Goal: Task Accomplishment & Management: Use online tool/utility

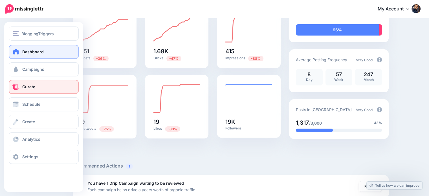
drag, startPoint x: 28, startPoint y: 88, endPoint x: 31, endPoint y: 87, distance: 3.4
click at [27, 88] on span "Curate" at bounding box center [28, 86] width 13 height 5
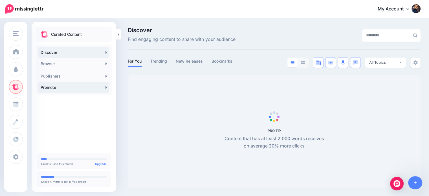
click at [45, 87] on link "Promote" at bounding box center [73, 87] width 71 height 11
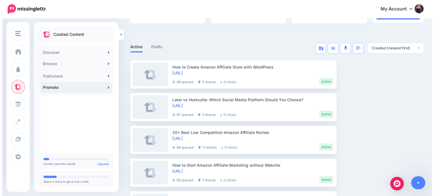
scroll to position [104, 0]
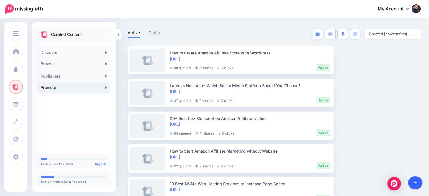
click at [417, 182] on link at bounding box center [415, 182] width 14 height 13
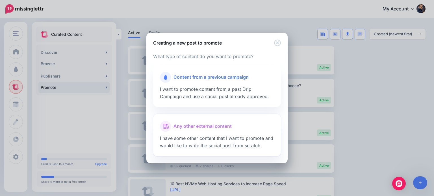
click at [210, 128] on span "Any other external content" at bounding box center [202, 126] width 58 height 7
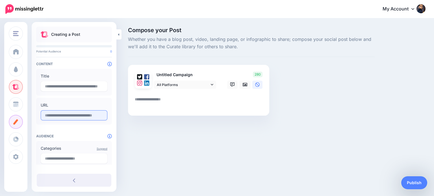
click at [86, 115] on input "text" at bounding box center [74, 115] width 67 height 10
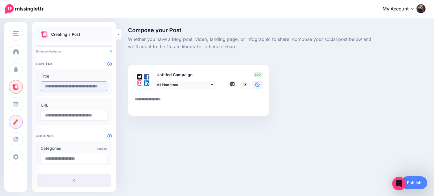
paste input "**********"
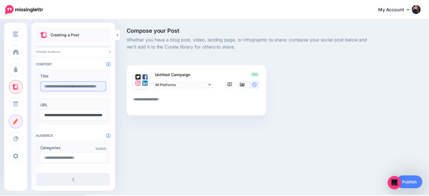
scroll to position [0, 68]
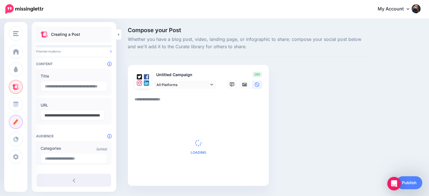
type input "**********"
click at [167, 100] on textarea at bounding box center [200, 101] width 130 height 11
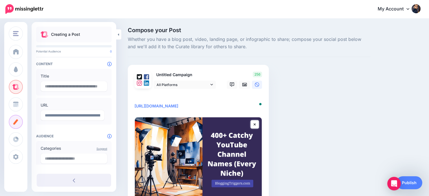
click at [176, 97] on textarea "**********" at bounding box center [200, 103] width 130 height 14
paste textarea "**********"
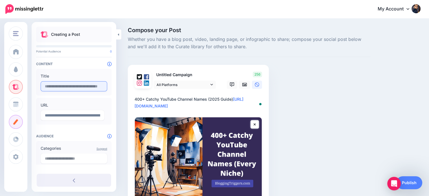
type textarea "**********"
click at [77, 82] on div "Title" at bounding box center [74, 82] width 76 height 27
click at [76, 85] on input "text" at bounding box center [74, 86] width 67 height 10
paste input "**********"
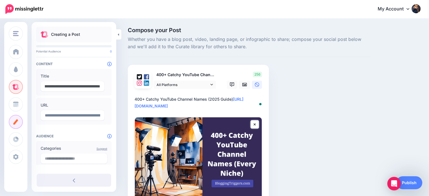
type input "**********"
click at [161, 98] on textarea "**********" at bounding box center [200, 103] width 130 height 14
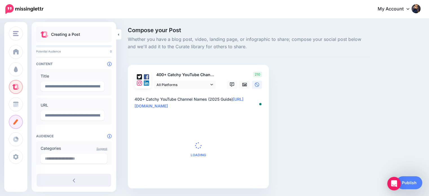
click at [243, 100] on textarea "**********" at bounding box center [200, 103] width 130 height 14
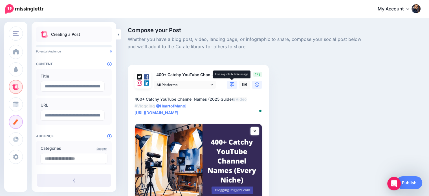
type textarea "**********"
click at [235, 85] on link at bounding box center [232, 85] width 10 height 8
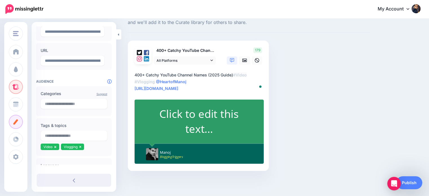
scroll to position [116, 0]
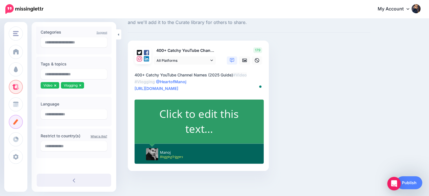
click at [180, 129] on div "Click to edit this text..." at bounding box center [200, 121] width 106 height 30
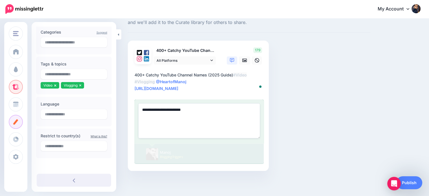
paste textarea "**********"
drag, startPoint x: 241, startPoint y: 109, endPoint x: 213, endPoint y: 109, distance: 28.5
click at [213, 108] on textarea "**********" at bounding box center [199, 121] width 122 height 35
type textarea "**********"
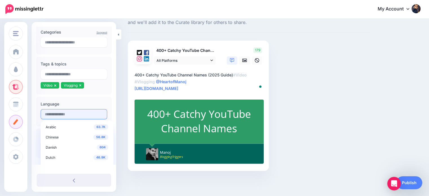
click at [81, 116] on input "text" at bounding box center [74, 114] width 67 height 10
drag, startPoint x: 110, startPoint y: 129, endPoint x: 112, endPoint y: 139, distance: 9.7
click at [112, 139] on div "63.7K Arabic 56.8K Chinese 604 Danish 46.9K Dutch 19.4M English 6.66K Finnish 4…" at bounding box center [77, 170] width 73 height 99
click at [82, 114] on input "text" at bounding box center [74, 114] width 67 height 10
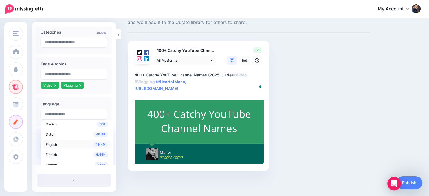
click at [99, 143] on span "19.4M" at bounding box center [100, 144] width 15 height 5
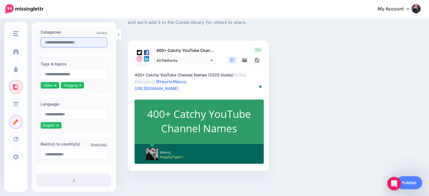
click at [87, 41] on input "text" at bounding box center [74, 42] width 67 height 10
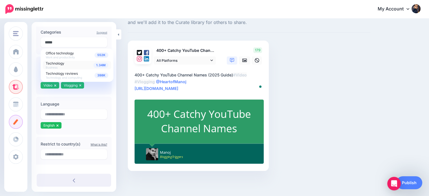
type input "*****"
click at [64, 66] on div "1.34M Technology Business" at bounding box center [77, 65] width 63 height 8
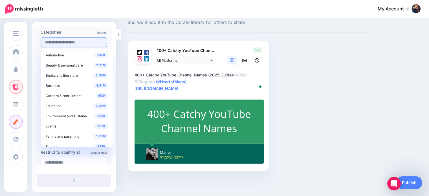
click at [69, 41] on input "text" at bounding box center [74, 42] width 67 height 10
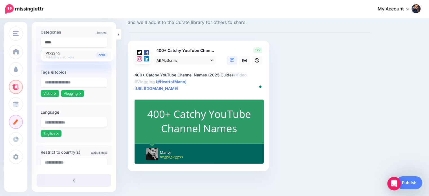
type input "****"
click at [50, 53] on span "Vlogging" at bounding box center [53, 53] width 14 height 4
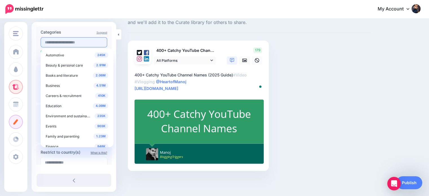
click at [62, 43] on input "text" at bounding box center [74, 42] width 67 height 10
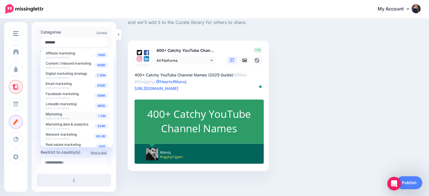
type input "*******"
click at [58, 114] on span "Marketing" at bounding box center [54, 114] width 16 height 4
drag, startPoint x: 122, startPoint y: 56, endPoint x: 128, endPoint y: 61, distance: 7.2
click at [123, 56] on div "Compose your Post Whether you have a blog post, video, landing page, or infogra…" at bounding box center [214, 96] width 429 height 202
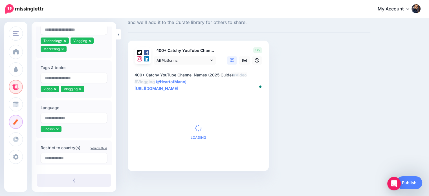
scroll to position [141, 0]
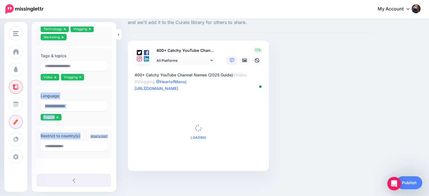
drag, startPoint x: 112, startPoint y: 132, endPoint x: 116, endPoint y: 84, distance: 48.4
click at [115, 81] on div "**********" at bounding box center [74, 96] width 85 height 138
drag, startPoint x: 122, startPoint y: 88, endPoint x: 118, endPoint y: 100, distance: 12.7
click at [122, 88] on div "Compose your Post Whether you have a blog post, video, landing page, or infogra…" at bounding box center [214, 96] width 429 height 202
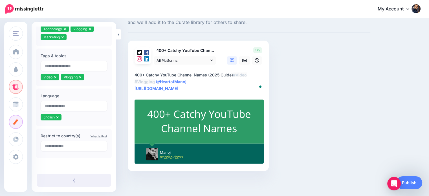
click at [246, 130] on div "400+ Catchy YouTube Channel Names" at bounding box center [200, 121] width 106 height 29
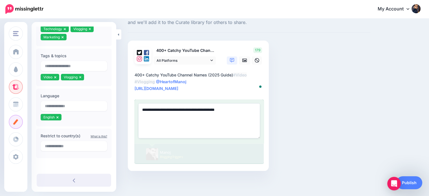
click at [222, 109] on textarea "**********" at bounding box center [199, 121] width 122 height 35
type textarea "**********"
click at [360, 80] on div "Compose your Post Whether you have a blog post, video, landing page, or infogra…" at bounding box center [249, 95] width 251 height 185
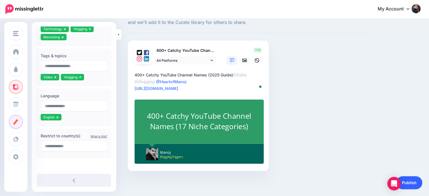
click at [412, 184] on link "Publish" at bounding box center [410, 182] width 26 height 13
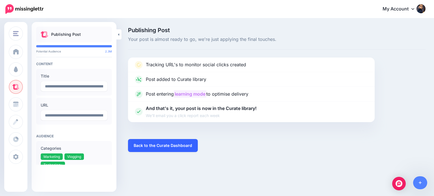
click at [182, 145] on link "Back to the Curate Dashboard" at bounding box center [163, 145] width 70 height 13
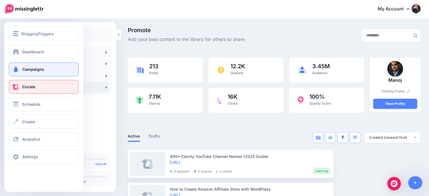
click at [18, 71] on span at bounding box center [15, 70] width 7 height 6
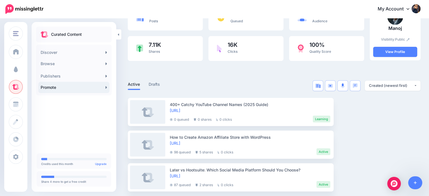
scroll to position [77, 0]
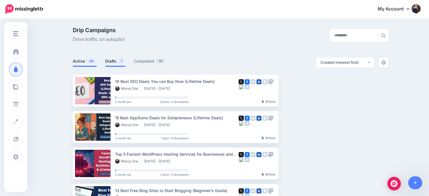
click at [110, 64] on link "Drafts 1" at bounding box center [115, 61] width 20 height 7
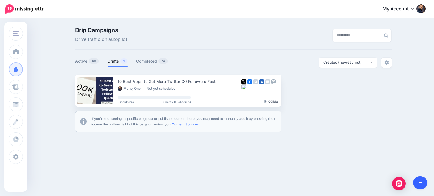
click at [421, 185] on link at bounding box center [420, 182] width 14 height 13
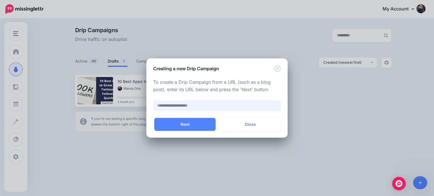
paste input "**********"
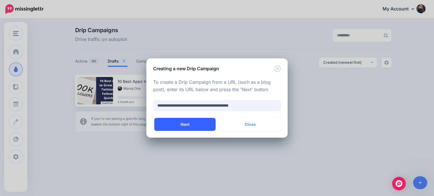
type input "**********"
click at [195, 124] on button "Next" at bounding box center [184, 124] width 61 height 13
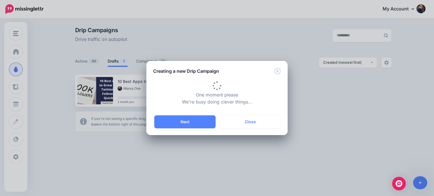
type input "**********"
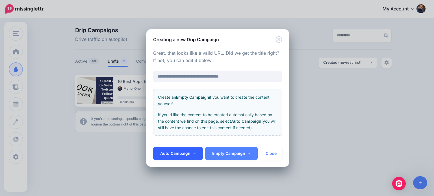
click at [195, 153] on link "Auto Campaign" at bounding box center [178, 153] width 50 height 13
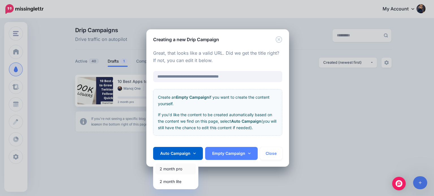
click at [179, 169] on link "2 month pro" at bounding box center [175, 168] width 41 height 11
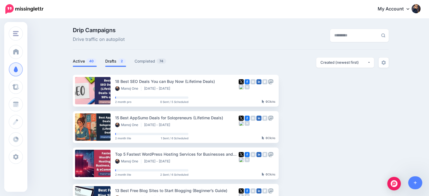
click at [117, 60] on link "Drafts 2" at bounding box center [115, 61] width 21 height 7
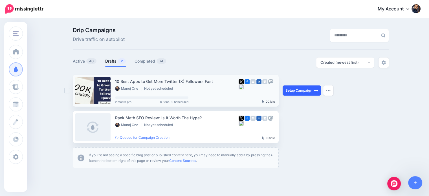
click at [300, 91] on link "Setup Campaign" at bounding box center [302, 91] width 38 height 10
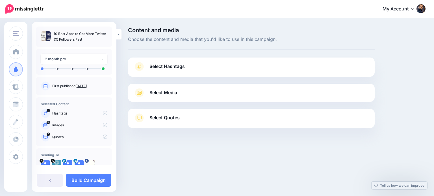
click at [185, 119] on link "Select Quotes" at bounding box center [251, 120] width 235 height 15
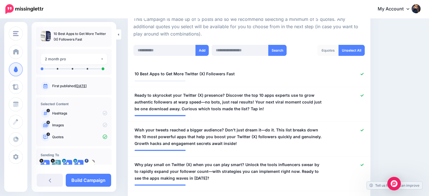
scroll to position [95, 0]
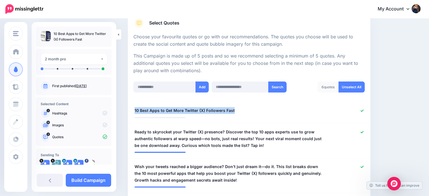
drag, startPoint x: 246, startPoint y: 108, endPoint x: 409, endPoint y: 67, distance: 168.2
copy span "10 Best Apps to Get More Twitter (X) Followers Fast"
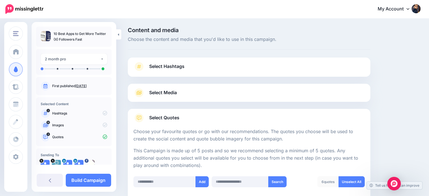
click at [179, 68] on span "Select Hashtags" at bounding box center [166, 67] width 35 height 8
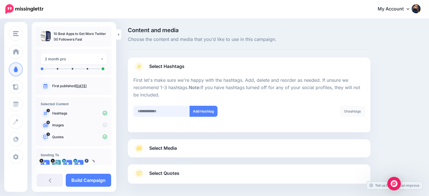
click at [166, 107] on input "text" at bounding box center [162, 111] width 56 height 11
type input "*******"
drag, startPoint x: 202, startPoint y: 110, endPoint x: 197, endPoint y: 110, distance: 5.1
click at [202, 110] on button "Add Hashtag" at bounding box center [204, 111] width 28 height 11
click at [150, 111] on input "text" at bounding box center [162, 111] width 56 height 11
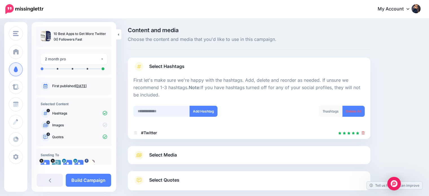
scroll to position [31, 0]
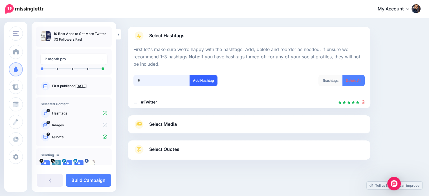
type input "*"
click at [198, 80] on button "Add Hashtag" at bounding box center [204, 80] width 28 height 11
click at [172, 83] on input "text" at bounding box center [162, 80] width 56 height 11
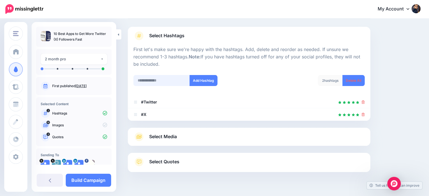
scroll to position [43, 0]
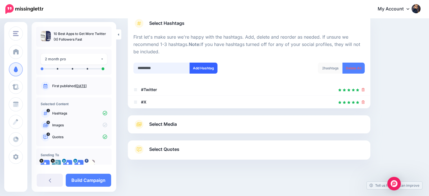
type input "*********"
click at [206, 64] on button "Add Hashtag" at bounding box center [204, 68] width 28 height 11
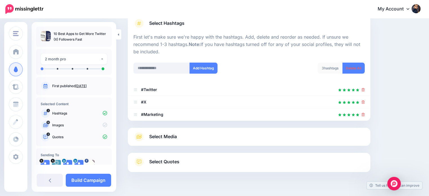
scroll to position [56, 0]
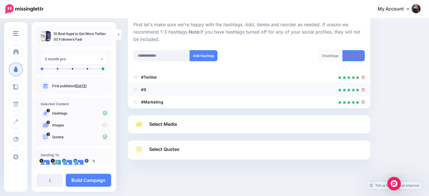
click at [365, 91] on icon at bounding box center [363, 89] width 3 height 3
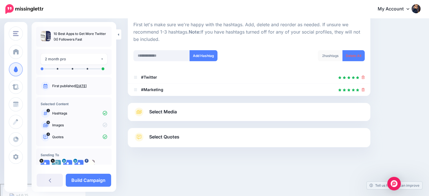
scroll to position [43, 0]
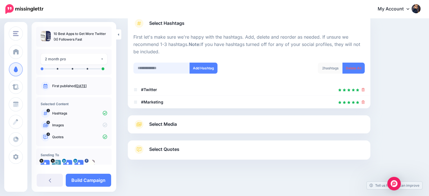
click at [173, 67] on input "text" at bounding box center [162, 68] width 56 height 11
click at [174, 67] on input "text" at bounding box center [162, 68] width 56 height 11
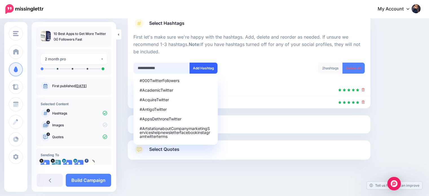
type input "**********"
click at [204, 68] on button "Add Hashtag" at bounding box center [204, 68] width 28 height 11
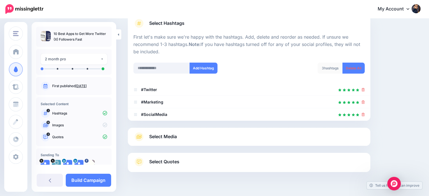
click at [327, 124] on div "Select Hashtags First let's make sure we're happy with the hashtags. Add, delet…" at bounding box center [249, 93] width 243 height 158
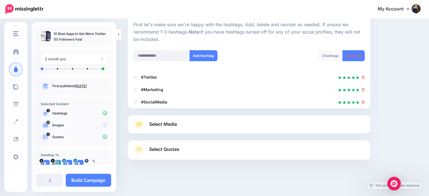
click at [327, 128] on link "Select Media" at bounding box center [249, 124] width 231 height 9
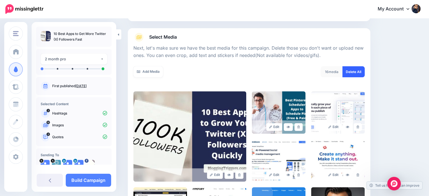
click at [362, 73] on link "Delete All" at bounding box center [354, 71] width 22 height 11
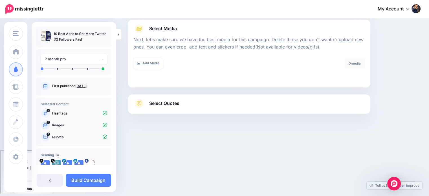
scroll to position [18, 0]
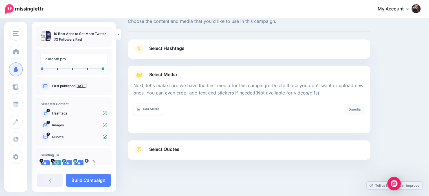
click at [351, 148] on link "Select Quotes" at bounding box center [249, 152] width 231 height 15
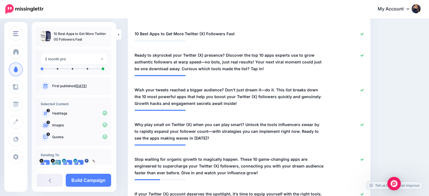
scroll to position [173, 0]
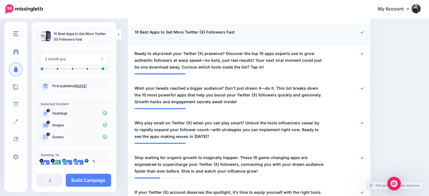
click at [364, 31] on icon at bounding box center [362, 32] width 3 height 3
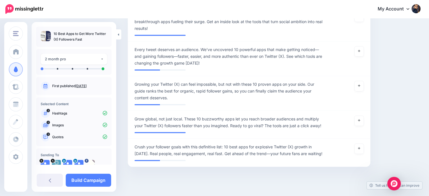
scroll to position [562, 0]
click at [360, 119] on icon at bounding box center [359, 120] width 2 height 3
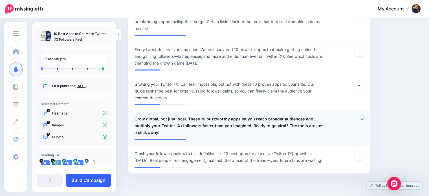
click at [101, 181] on link "Build Campaign" at bounding box center [88, 180] width 45 height 13
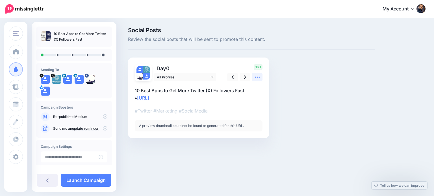
click at [256, 76] on icon at bounding box center [257, 77] width 6 height 6
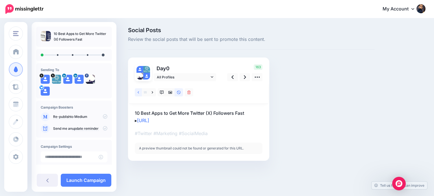
click at [139, 93] on link at bounding box center [138, 92] width 7 height 8
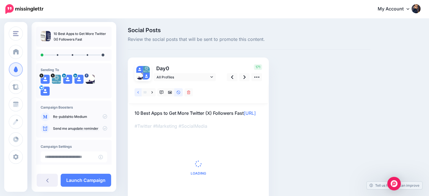
drag, startPoint x: 137, startPoint y: 91, endPoint x: 140, endPoint y: 91, distance: 2.9
click at [137, 91] on icon at bounding box center [137, 93] width 1 height 4
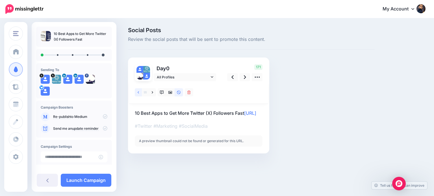
click at [137, 92] on icon at bounding box center [137, 93] width 1 height 4
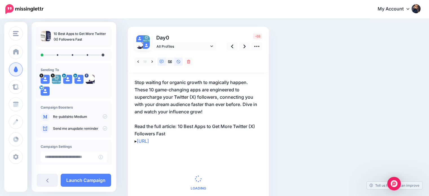
scroll to position [28, 0]
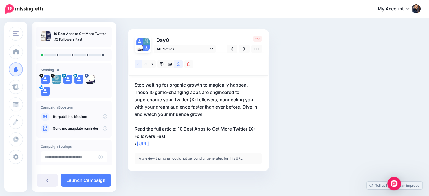
click at [137, 62] on link at bounding box center [138, 64] width 7 height 8
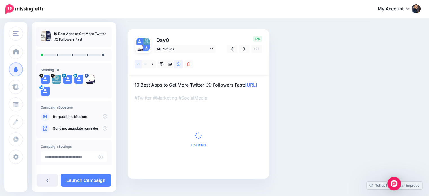
scroll to position [0, 0]
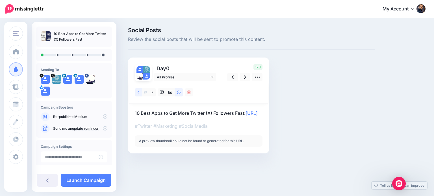
click at [137, 93] on icon at bounding box center [137, 93] width 1 height 4
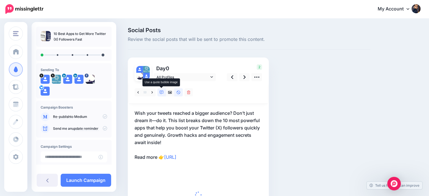
click at [162, 89] on link at bounding box center [162, 92] width 8 height 8
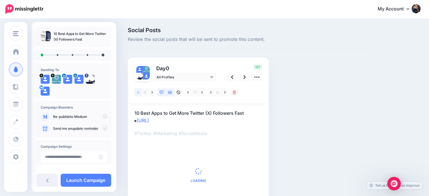
drag, startPoint x: 140, startPoint y: 91, endPoint x: 168, endPoint y: 89, distance: 28.0
click at [140, 91] on link at bounding box center [138, 92] width 7 height 8
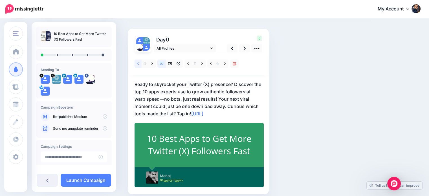
scroll to position [47, 0]
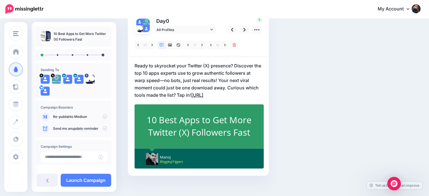
click at [194, 93] on link "https://lttr.ai/Aicat" at bounding box center [197, 95] width 12 height 6
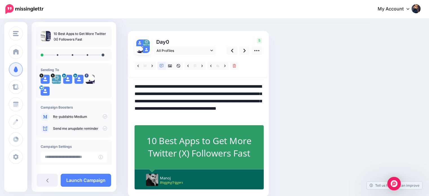
click at [192, 113] on textarea "**********" at bounding box center [199, 101] width 128 height 37
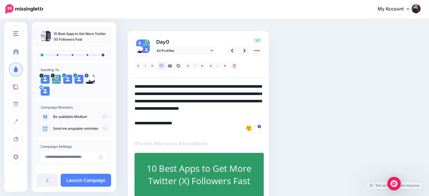
drag, startPoint x: 228, startPoint y: 107, endPoint x: 234, endPoint y: 117, distance: 11.2
click at [234, 117] on textarea "**********" at bounding box center [199, 108] width 128 height 51
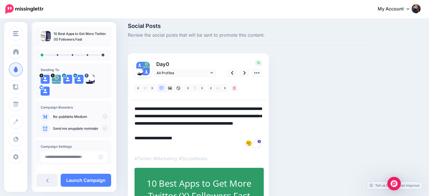
scroll to position [19, 0]
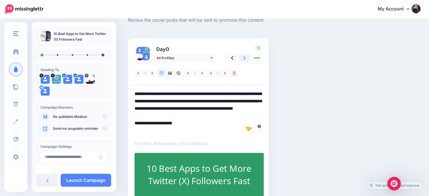
click at [243, 58] on link at bounding box center [244, 58] width 11 height 8
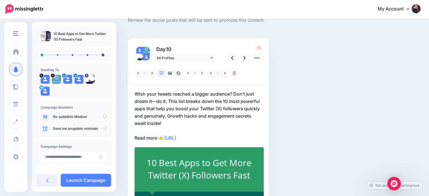
click at [167, 116] on p "Wish your tweets reached a bigger audience? Don’t just dream it—do it. This lis…" at bounding box center [199, 115] width 128 height 51
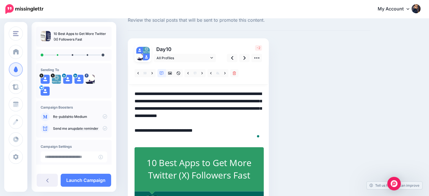
drag, startPoint x: 167, startPoint y: 116, endPoint x: 173, endPoint y: 124, distance: 9.8
click at [173, 124] on textarea "**********" at bounding box center [199, 115] width 128 height 51
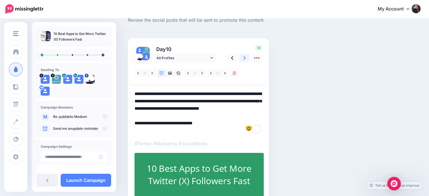
click at [240, 60] on link at bounding box center [244, 58] width 11 height 8
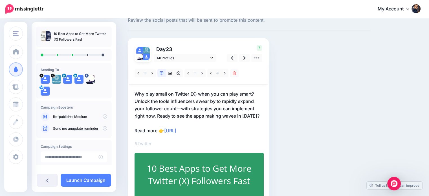
click at [159, 115] on p "Why play small on Twitter (X) when you can play smart? Unlock the tools influen…" at bounding box center [199, 112] width 128 height 44
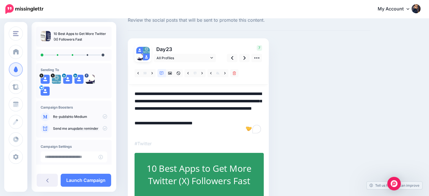
drag, startPoint x: 158, startPoint y: 115, endPoint x: 269, endPoint y: 117, distance: 110.7
click at [269, 117] on div "Day 23 All Profiles" at bounding box center [198, 131] width 141 height 186
click at [152, 73] on icon at bounding box center [152, 73] width 1 height 4
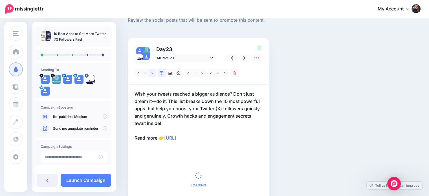
click at [152, 73] on icon at bounding box center [152, 73] width 1 height 4
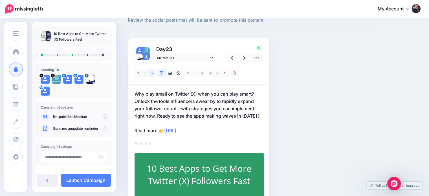
click at [152, 73] on icon at bounding box center [152, 73] width 1 height 4
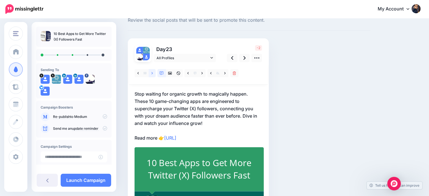
click at [152, 73] on icon at bounding box center [152, 73] width 1 height 4
click at [152, 73] on icon at bounding box center [152, 73] width 1 height 2
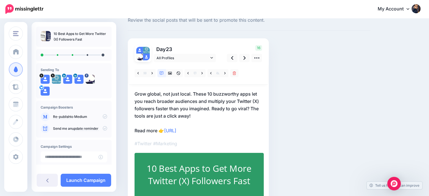
click at [222, 114] on p "Grow global, not just local. These 10 buzzworthy apps let you reach broader aud…" at bounding box center [199, 112] width 128 height 44
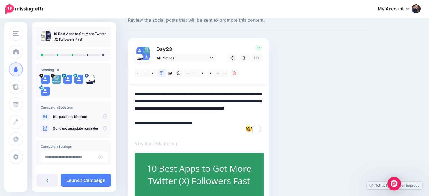
drag, startPoint x: 250, startPoint y: 107, endPoint x: 259, endPoint y: 121, distance: 15.6
click at [259, 121] on textarea "**********" at bounding box center [199, 112] width 128 height 44
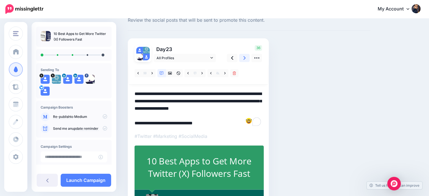
click at [244, 57] on icon at bounding box center [245, 58] width 2 height 6
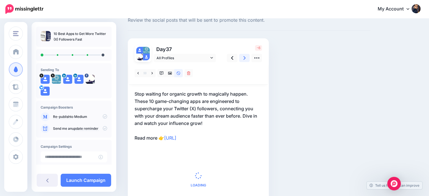
scroll to position [14, 0]
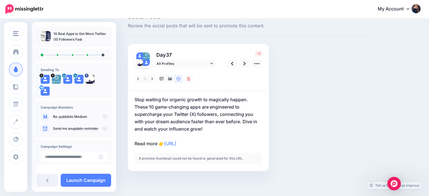
click at [242, 120] on p "Stop waiting for organic growth to magically happen. These 10 game-changing app…" at bounding box center [199, 121] width 128 height 51
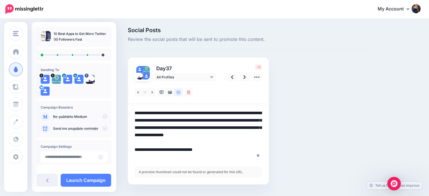
scroll to position [0, 0]
drag, startPoint x: 243, startPoint y: 131, endPoint x: 248, endPoint y: 140, distance: 10.2
click at [248, 140] on textarea "**********" at bounding box center [199, 135] width 128 height 51
click at [248, 141] on textarea "**********" at bounding box center [199, 135] width 128 height 51
drag, startPoint x: 243, startPoint y: 133, endPoint x: 255, endPoint y: 145, distance: 17.8
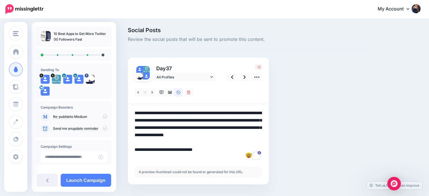
click at [255, 145] on textarea "**********" at bounding box center [199, 135] width 128 height 51
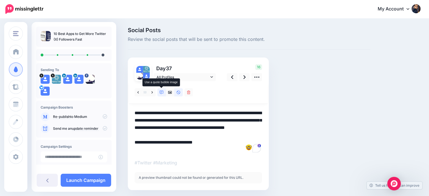
drag, startPoint x: 165, startPoint y: 93, endPoint x: 194, endPoint y: 94, distance: 28.8
click at [165, 93] on link at bounding box center [162, 92] width 8 height 8
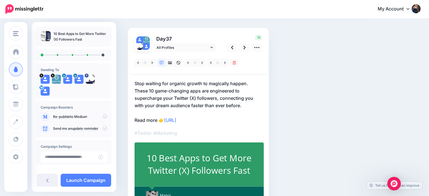
scroll to position [33, 0]
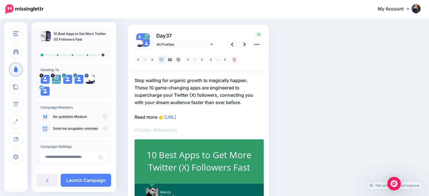
click at [204, 101] on p "Stop waiting for organic growth to magically happen. These 10 game-changing app…" at bounding box center [199, 99] width 128 height 44
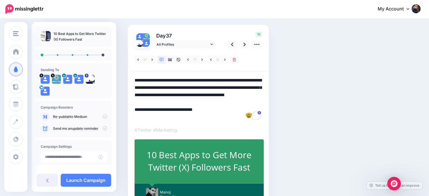
drag, startPoint x: 203, startPoint y: 102, endPoint x: 255, endPoint y: 106, distance: 51.6
click at [255, 106] on textarea "**********" at bounding box center [199, 99] width 128 height 44
click at [244, 45] on icon at bounding box center [245, 44] width 2 height 6
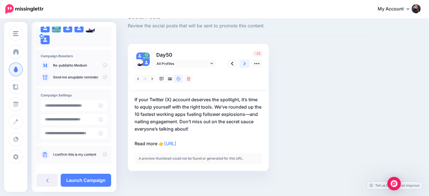
scroll to position [57, 0]
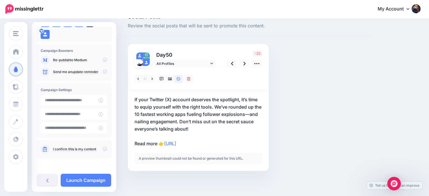
drag, startPoint x: 103, startPoint y: 148, endPoint x: 157, endPoint y: 139, distance: 54.2
click at [103, 148] on icon at bounding box center [105, 149] width 5 height 5
click at [159, 79] on link at bounding box center [162, 79] width 8 height 8
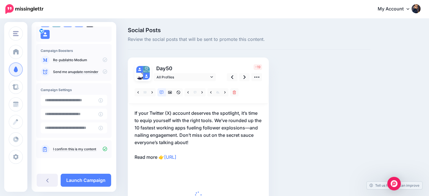
click at [188, 135] on p "If your Twitter (X) account deserves the spotlight, it’s time to equip yourself…" at bounding box center [199, 135] width 128 height 51
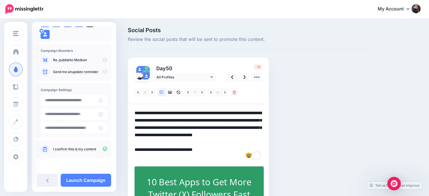
drag, startPoint x: 188, startPoint y: 136, endPoint x: 204, endPoint y: 144, distance: 18.8
click at [204, 144] on textarea "**********" at bounding box center [199, 135] width 128 height 51
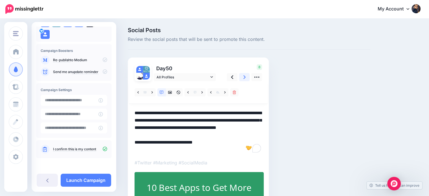
click at [244, 77] on icon at bounding box center [245, 77] width 2 height 6
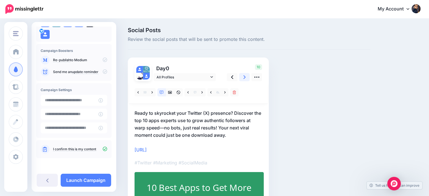
click at [244, 76] on icon at bounding box center [245, 77] width 2 height 4
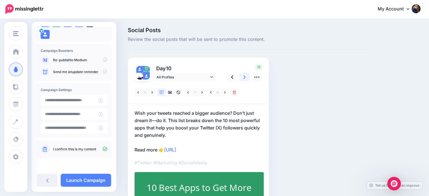
click at [244, 76] on icon at bounding box center [245, 77] width 2 height 4
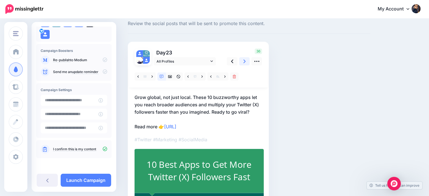
scroll to position [41, 0]
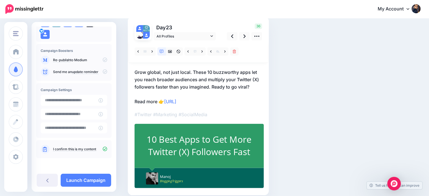
click at [166, 100] on p "Grow global, not just local. These 10 buzzworthy apps let you reach broader aud…" at bounding box center [199, 87] width 128 height 37
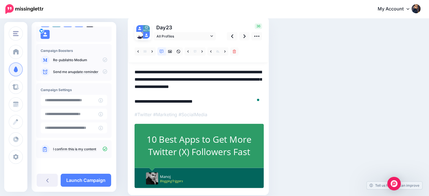
click at [166, 100] on textarea "**********" at bounding box center [199, 87] width 128 height 37
paste textarea "**********"
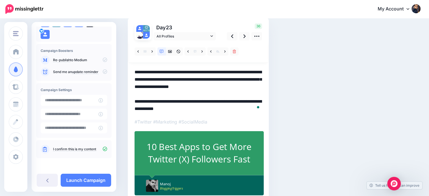
scroll to position [1, 0]
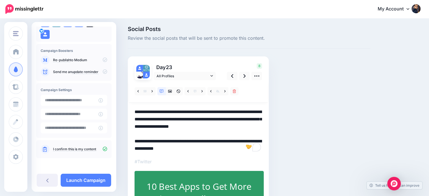
drag, startPoint x: 155, startPoint y: 147, endPoint x: 166, endPoint y: 148, distance: 10.6
click at [166, 148] on textarea "**********" at bounding box center [199, 130] width 128 height 44
click at [165, 140] on textarea "**********" at bounding box center [199, 130] width 128 height 44
drag, startPoint x: 211, startPoint y: 126, endPoint x: 264, endPoint y: 129, distance: 52.6
click at [264, 129] on div "Day 23 All Profiles" at bounding box center [198, 149] width 141 height 186
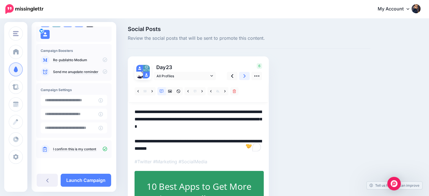
type textarea "**********"
click at [245, 75] on icon at bounding box center [245, 76] width 2 height 4
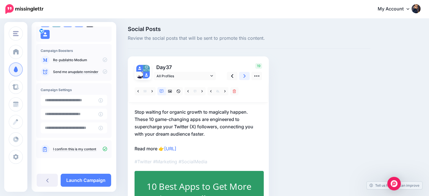
click at [242, 77] on link at bounding box center [244, 76] width 11 height 8
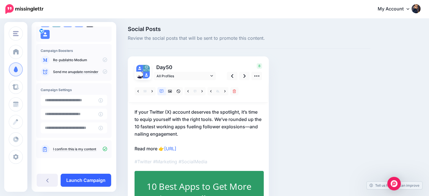
click at [93, 180] on link "Launch Campaign" at bounding box center [86, 180] width 51 height 13
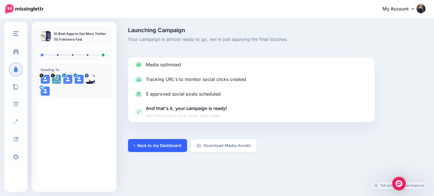
click at [154, 143] on link "Back to my Dashboard" at bounding box center [157, 145] width 59 height 13
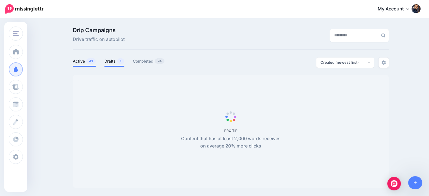
click at [118, 63] on link "Drafts 1" at bounding box center [114, 61] width 20 height 7
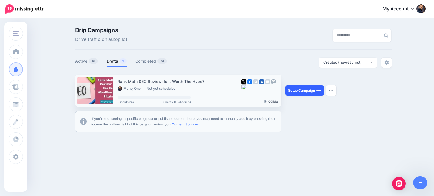
click at [303, 92] on link "Setup Campaign" at bounding box center [304, 91] width 38 height 10
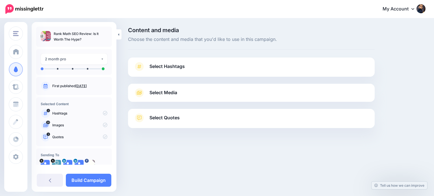
drag, startPoint x: 193, startPoint y: 121, endPoint x: 211, endPoint y: 128, distance: 20.1
click at [193, 121] on link "Select Quotes" at bounding box center [251, 120] width 235 height 15
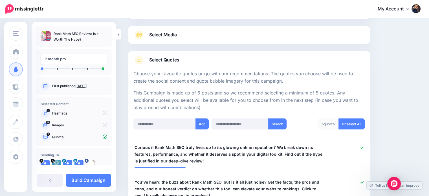
scroll to position [54, 0]
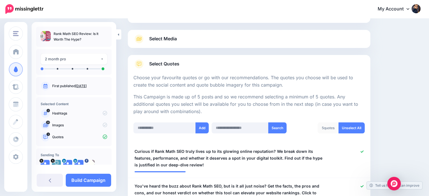
drag, startPoint x: 433, startPoint y: 40, endPoint x: 430, endPoint y: 54, distance: 14.7
click at [429, 54] on html "My Account Dashboard My Account Billing Logout" at bounding box center [214, 44] width 429 height 196
click at [191, 40] on link "Select Media" at bounding box center [249, 38] width 231 height 9
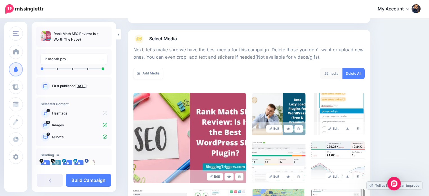
scroll to position [0, 0]
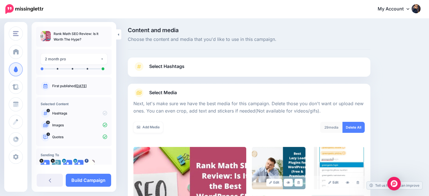
click at [234, 73] on link "Select Hashtags" at bounding box center [249, 69] width 231 height 15
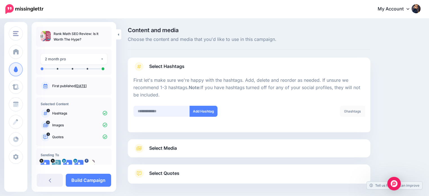
click at [158, 112] on input "text" at bounding box center [162, 111] width 56 height 11
type input "***"
click at [206, 111] on button "Add Hashtag" at bounding box center [204, 111] width 28 height 11
click at [150, 115] on input "text" at bounding box center [162, 111] width 56 height 11
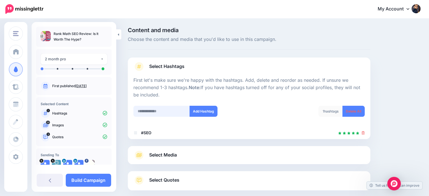
scroll to position [31, 0]
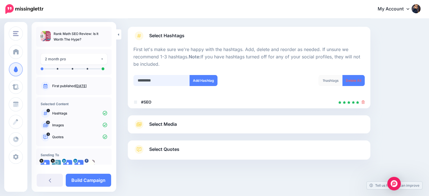
drag, startPoint x: 165, startPoint y: 82, endPoint x: 135, endPoint y: 77, distance: 30.4
click at [135, 77] on input "*********" at bounding box center [162, 80] width 56 height 11
type input "*"
type input "******"
click at [200, 81] on button "Add Hashtag" at bounding box center [204, 80] width 28 height 11
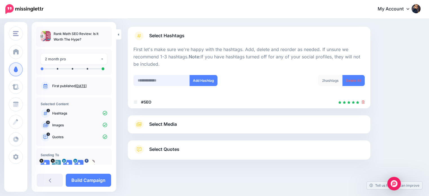
click at [160, 79] on input "text" at bounding box center [162, 80] width 56 height 11
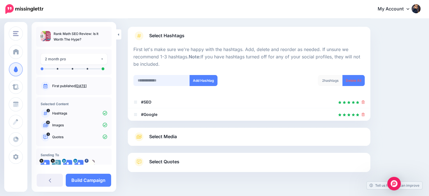
scroll to position [43, 0]
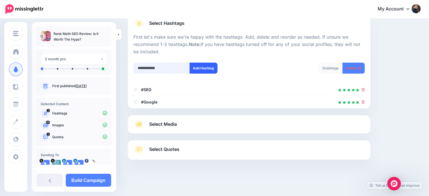
type input "**********"
click at [202, 70] on button "Add Hashtag" at bounding box center [204, 68] width 28 height 11
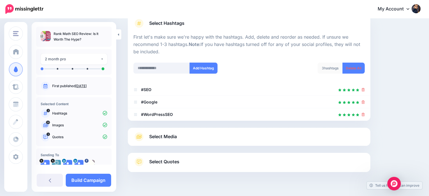
scroll to position [56, 0]
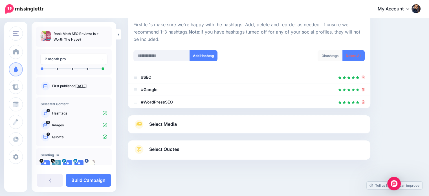
click at [185, 126] on link "Select Media" at bounding box center [249, 124] width 231 height 9
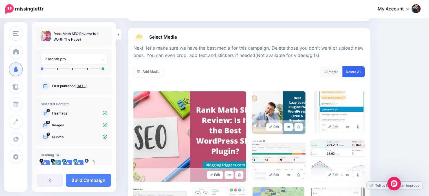
click at [364, 69] on link "Delete All" at bounding box center [354, 71] width 22 height 11
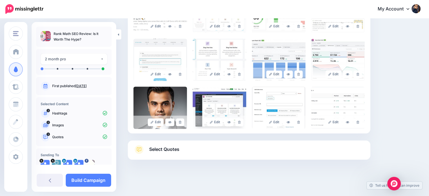
scroll to position [18, 0]
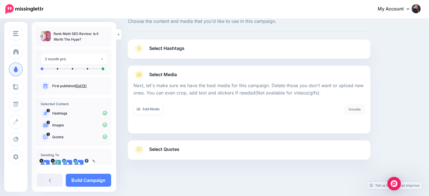
click at [200, 152] on link "Select Quotes" at bounding box center [249, 152] width 231 height 15
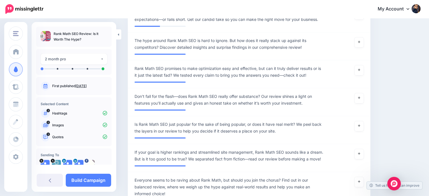
scroll to position [450, 0]
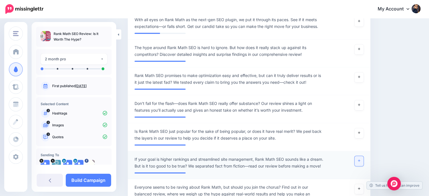
click at [360, 162] on link at bounding box center [359, 161] width 9 height 10
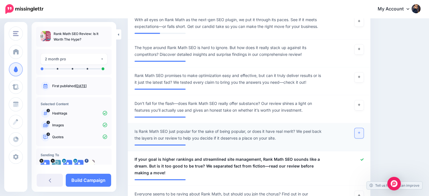
click at [361, 135] on link at bounding box center [359, 133] width 9 height 10
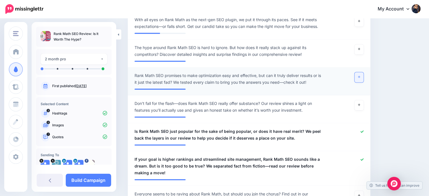
click at [361, 75] on link at bounding box center [359, 77] width 9 height 10
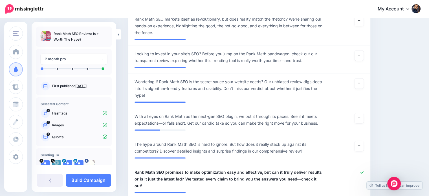
scroll to position [350, 0]
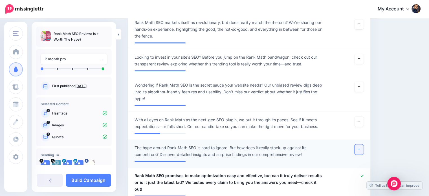
click at [360, 150] on icon at bounding box center [359, 149] width 2 height 2
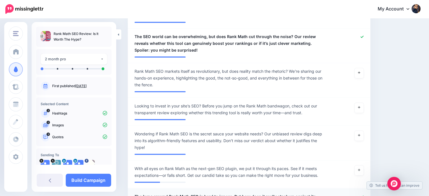
scroll to position [323, 0]
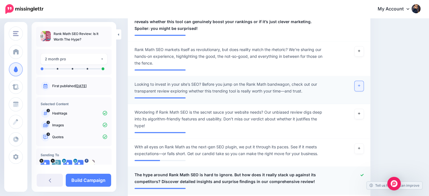
click at [360, 86] on link at bounding box center [359, 86] width 9 height 10
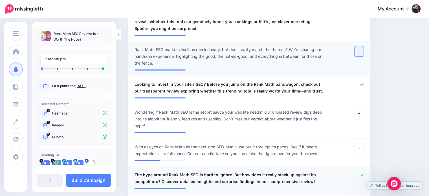
click at [360, 49] on icon at bounding box center [359, 50] width 2 height 3
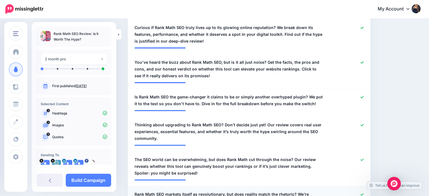
scroll to position [177, 0]
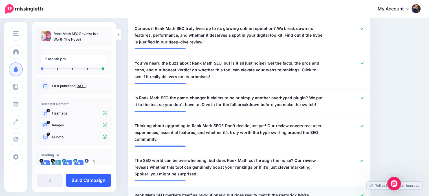
click at [103, 179] on link "Build Campaign" at bounding box center [88, 180] width 45 height 13
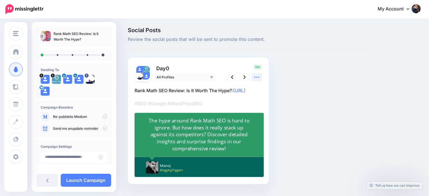
click at [255, 77] on icon at bounding box center [257, 77] width 6 height 6
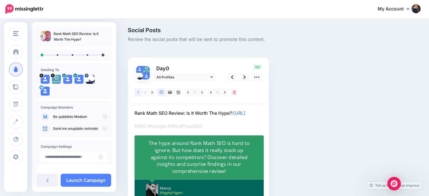
click at [137, 92] on link at bounding box center [138, 92] width 7 height 8
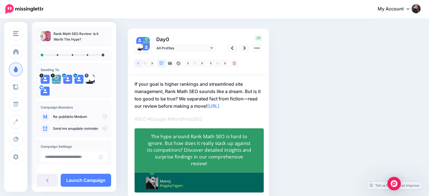
scroll to position [33, 0]
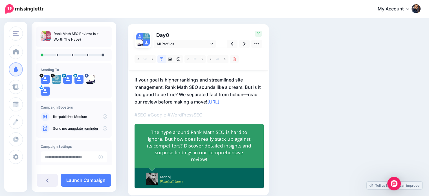
click at [220, 153] on div "The hype around Rank Math SEO is hard to ignore. But how does it really stack u…" at bounding box center [200, 146] width 106 height 34
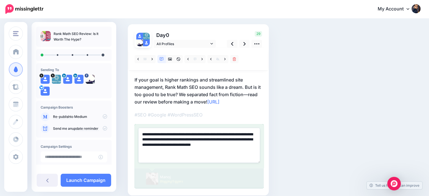
paste textarea
type textarea "**********"
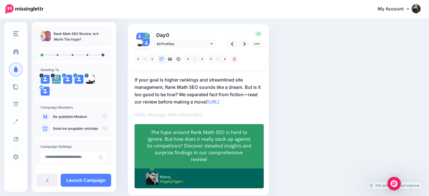
click at [294, 124] on div "Social Posts Review the social posts that will be sent to promote this content.…" at bounding box center [249, 103] width 251 height 218
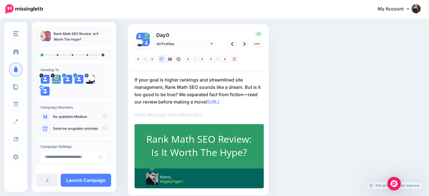
click at [208, 100] on p "If your goal is higher rankings and streamlined site management, Rank Math SEO …" at bounding box center [199, 90] width 128 height 29
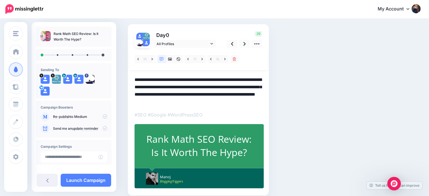
scroll to position [0, 0]
click at [208, 101] on textarea "**********" at bounding box center [199, 90] width 128 height 29
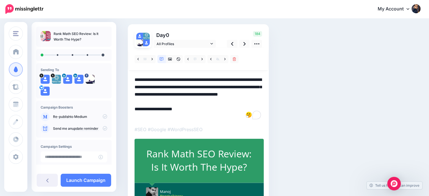
click at [181, 93] on textarea "**********" at bounding box center [199, 98] width 128 height 44
click at [137, 59] on icon at bounding box center [137, 59] width 1 height 4
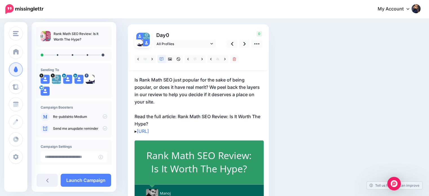
click at [179, 113] on p "Is Rank Math SEO just popular for the sake of being popular, or does it have re…" at bounding box center [199, 105] width 128 height 59
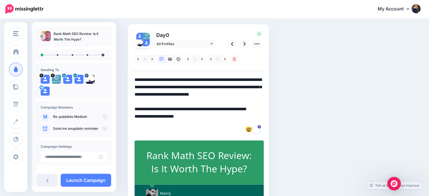
drag, startPoint x: 179, startPoint y: 114, endPoint x: 165, endPoint y: 123, distance: 16.8
click at [165, 123] on textarea "**********" at bounding box center [199, 105] width 128 height 59
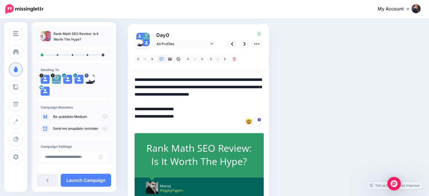
drag, startPoint x: 138, startPoint y: 123, endPoint x: 133, endPoint y: 123, distance: 5.1
click at [133, 123] on div "Day 0 All Profiles" at bounding box center [198, 114] width 141 height 180
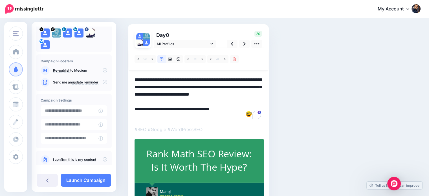
scroll to position [57, 0]
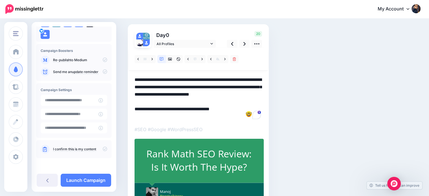
click at [103, 148] on icon at bounding box center [105, 149] width 5 height 5
click at [246, 44] on link at bounding box center [244, 44] width 11 height 8
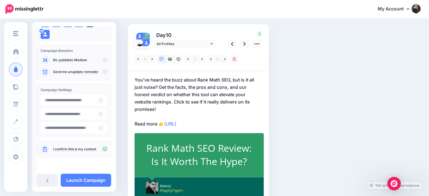
click at [172, 100] on p "You've heard the buzz about Rank Math SEO, but is it all just noise? Get the fa…" at bounding box center [199, 101] width 128 height 51
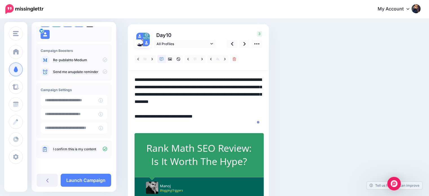
scroll to position [0, 0]
drag, startPoint x: 173, startPoint y: 100, endPoint x: 180, endPoint y: 112, distance: 13.5
click at [180, 112] on textarea "**********" at bounding box center [199, 101] width 128 height 51
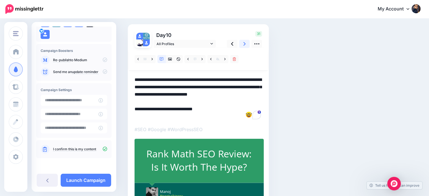
click at [246, 43] on link at bounding box center [244, 44] width 11 height 8
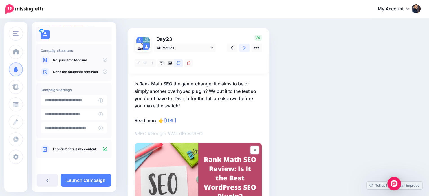
scroll to position [33, 0]
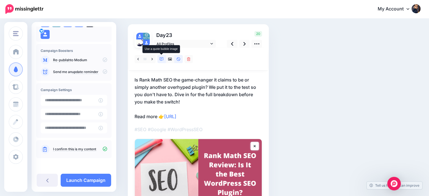
click at [160, 60] on icon at bounding box center [162, 59] width 4 height 4
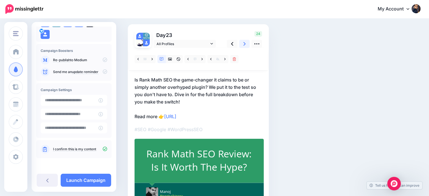
click at [244, 44] on icon at bounding box center [245, 44] width 2 height 6
click at [152, 56] on link at bounding box center [152, 59] width 7 height 8
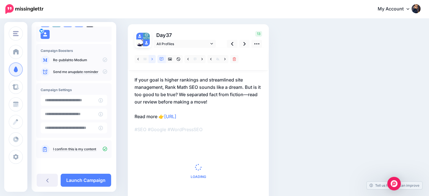
click at [152, 56] on link at bounding box center [152, 59] width 7 height 8
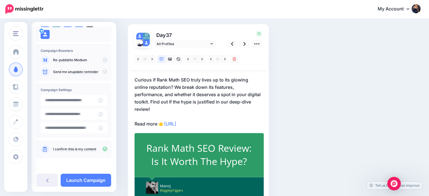
click at [150, 100] on p "Curious if Rank Math SEO truly lives up to its glowing online reputation? We br…" at bounding box center [199, 101] width 128 height 51
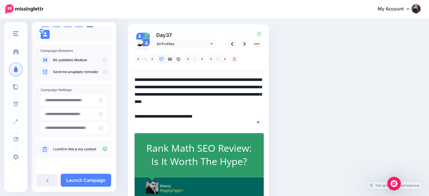
drag, startPoint x: 150, startPoint y: 100, endPoint x: 158, endPoint y: 112, distance: 13.6
click at [158, 112] on textarea "**********" at bounding box center [199, 101] width 128 height 51
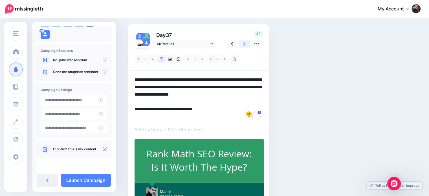
click at [244, 42] on icon at bounding box center [245, 44] width 2 height 4
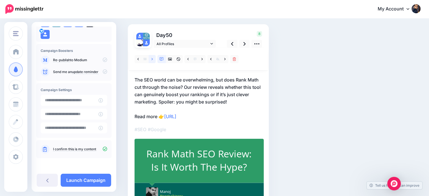
click at [154, 58] on link at bounding box center [152, 59] width 7 height 8
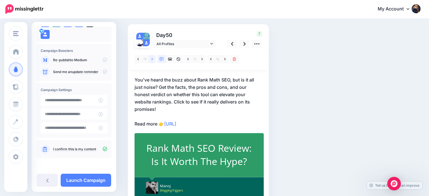
click at [152, 58] on icon at bounding box center [152, 59] width 1 height 4
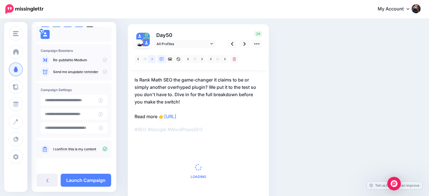
click at [152, 58] on icon at bounding box center [152, 59] width 1 height 4
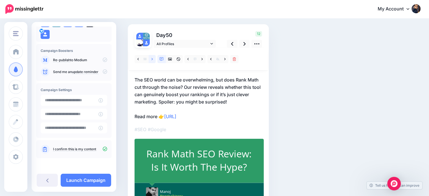
click at [152, 58] on icon at bounding box center [152, 59] width 1 height 4
click at [241, 100] on p "Rank Math SEO markets itself as revolutionary, but does reality match the rheto…" at bounding box center [199, 98] width 128 height 44
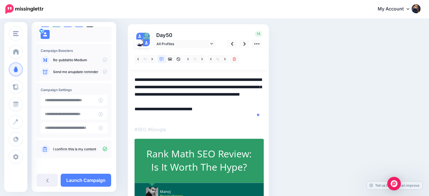
click at [242, 102] on textarea "**********" at bounding box center [199, 98] width 128 height 44
type textarea "**********"
click at [90, 181] on link "Launch Campaign" at bounding box center [86, 180] width 51 height 13
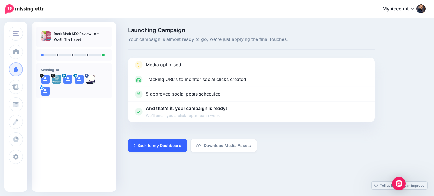
click at [173, 148] on link "Back to my Dashboard" at bounding box center [157, 145] width 59 height 13
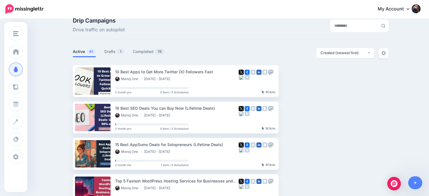
scroll to position [13, 0]
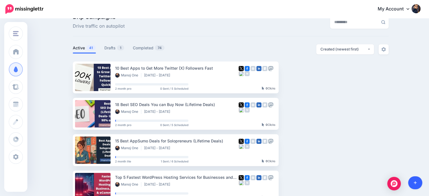
click at [413, 181] on link at bounding box center [415, 182] width 14 height 13
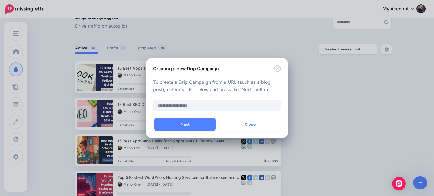
drag, startPoint x: 240, startPoint y: 126, endPoint x: 204, endPoint y: 134, distance: 36.0
click at [204, 134] on div "Auto Campaign 2 month pro 2 month lite Empty Campaign 2 month pro 2 month lite …" at bounding box center [216, 128] width 141 height 20
drag, startPoint x: 196, startPoint y: 125, endPoint x: 384, endPoint y: 161, distance: 190.6
click at [197, 125] on button "Next" at bounding box center [184, 124] width 61 height 13
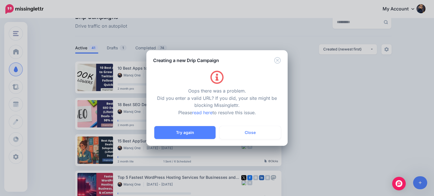
click at [278, 70] on div "Oops there was a problem. Did you enter a valid URL? If you did, your site migh…" at bounding box center [216, 95] width 141 height 63
click at [274, 60] on icon "Close" at bounding box center [277, 60] width 7 height 7
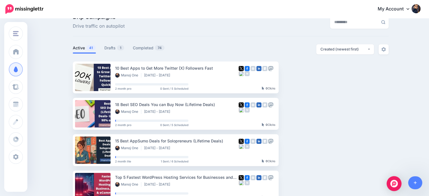
click at [398, 183] on div "Open Intercom Messenger" at bounding box center [394, 183] width 15 height 15
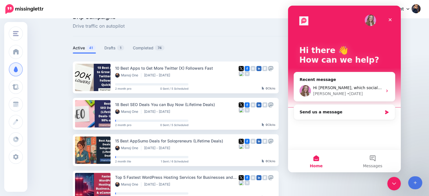
scroll to position [0, 0]
click at [373, 113] on div "Send us a message" at bounding box center [341, 112] width 83 height 6
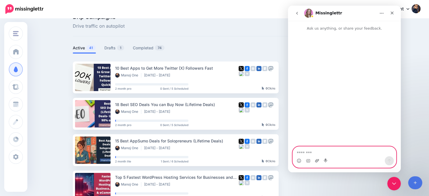
click at [316, 161] on icon "Upload attachment" at bounding box center [317, 161] width 5 height 5
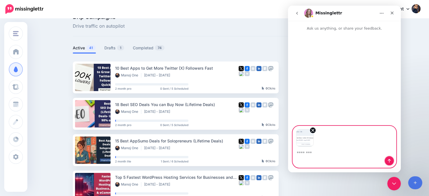
click at [386, 158] on button "Send a message…" at bounding box center [389, 160] width 9 height 9
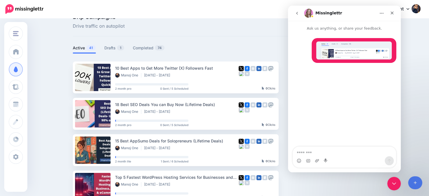
click at [340, 154] on textarea "Message…" at bounding box center [344, 152] width 103 height 10
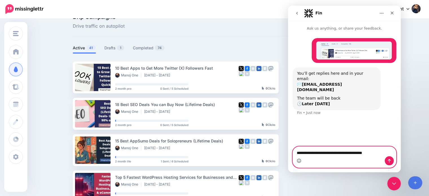
click at [298, 160] on icon "Emoji picker" at bounding box center [299, 161] width 5 height 5
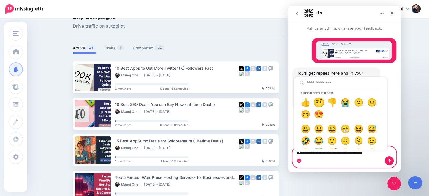
type textarea "**********"
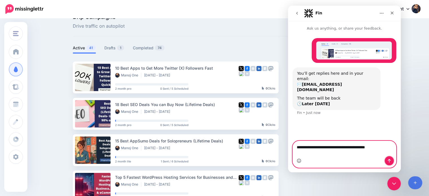
click at [389, 159] on icon "Send a message…" at bounding box center [389, 161] width 5 height 5
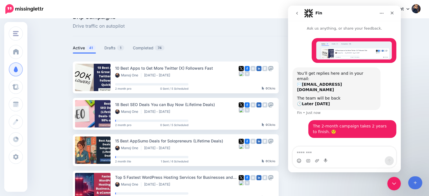
click at [392, 185] on icon "Close Intercom Messenger" at bounding box center [393, 183] width 7 height 7
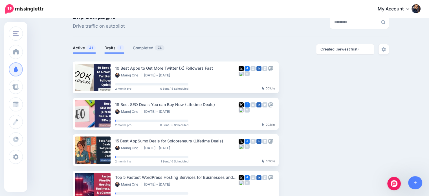
click at [116, 48] on link "Drafts 1" at bounding box center [114, 48] width 20 height 7
